Goal: Navigation & Orientation: Find specific page/section

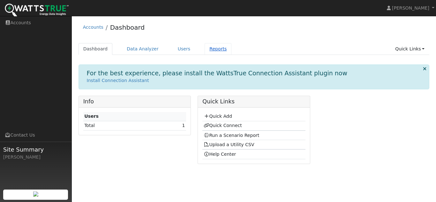
click at [205, 54] on link "Reports" at bounding box center [218, 49] width 27 height 12
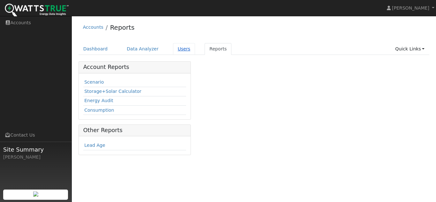
click at [173, 49] on link "Users" at bounding box center [184, 49] width 22 height 12
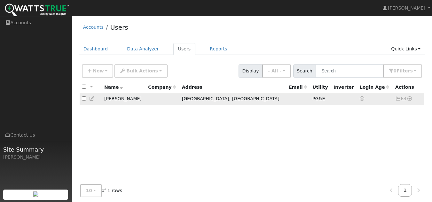
click at [119, 102] on td "Justin Fanslau" at bounding box center [124, 99] width 44 height 12
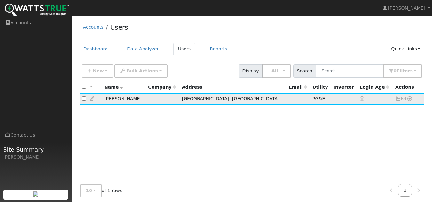
click at [119, 102] on td "Justin Fanslau" at bounding box center [124, 99] width 44 height 12
click at [135, 50] on link "Data Analyzer" at bounding box center [143, 49] width 42 height 12
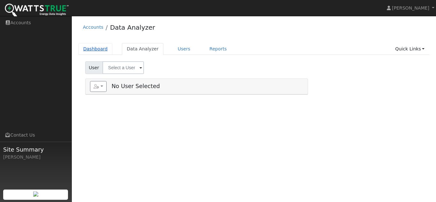
click at [96, 48] on link "Dashboard" at bounding box center [96, 49] width 34 height 12
